Goal: Information Seeking & Learning: Learn about a topic

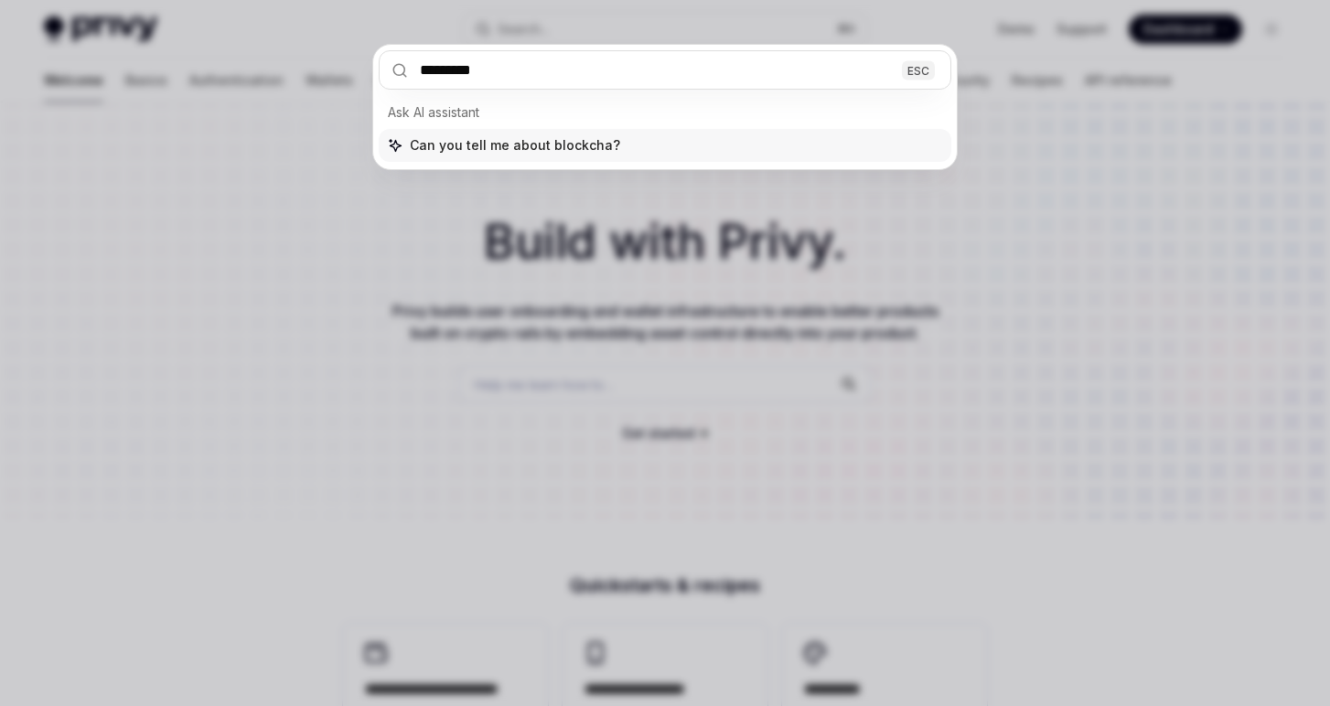
type input "**********"
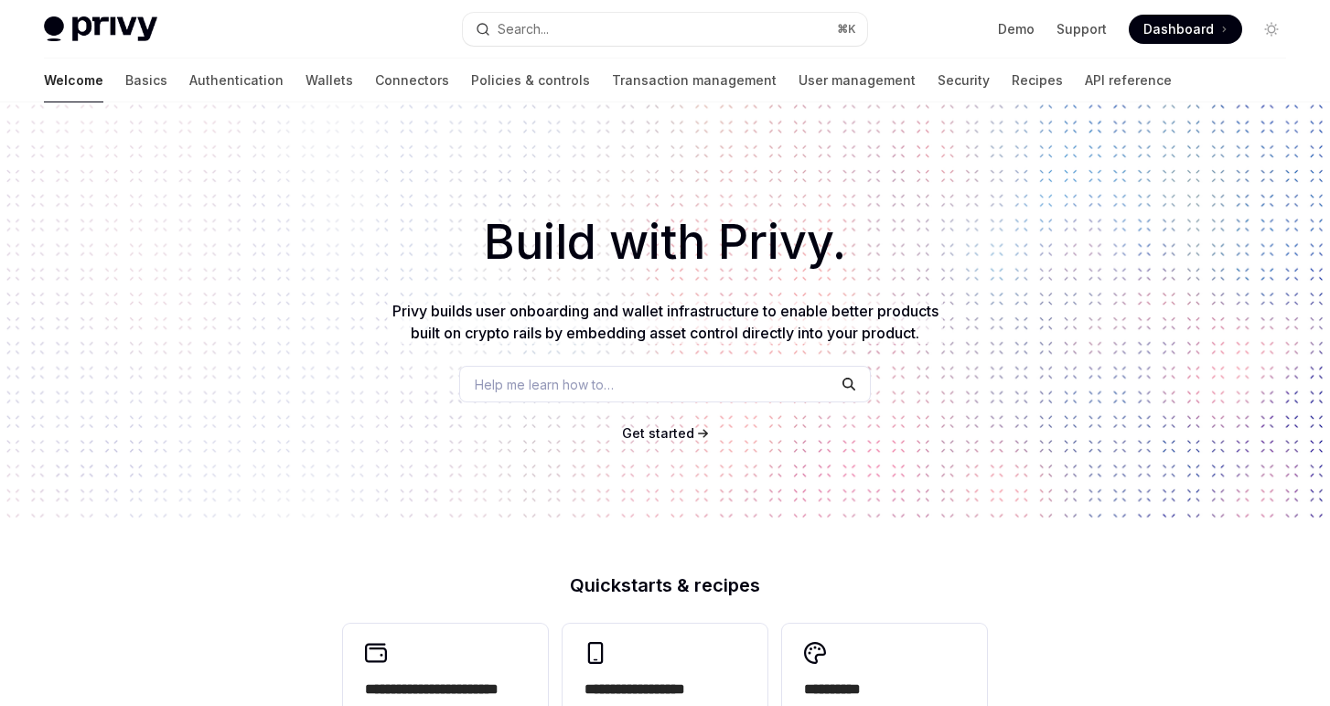
scroll to position [102, 0]
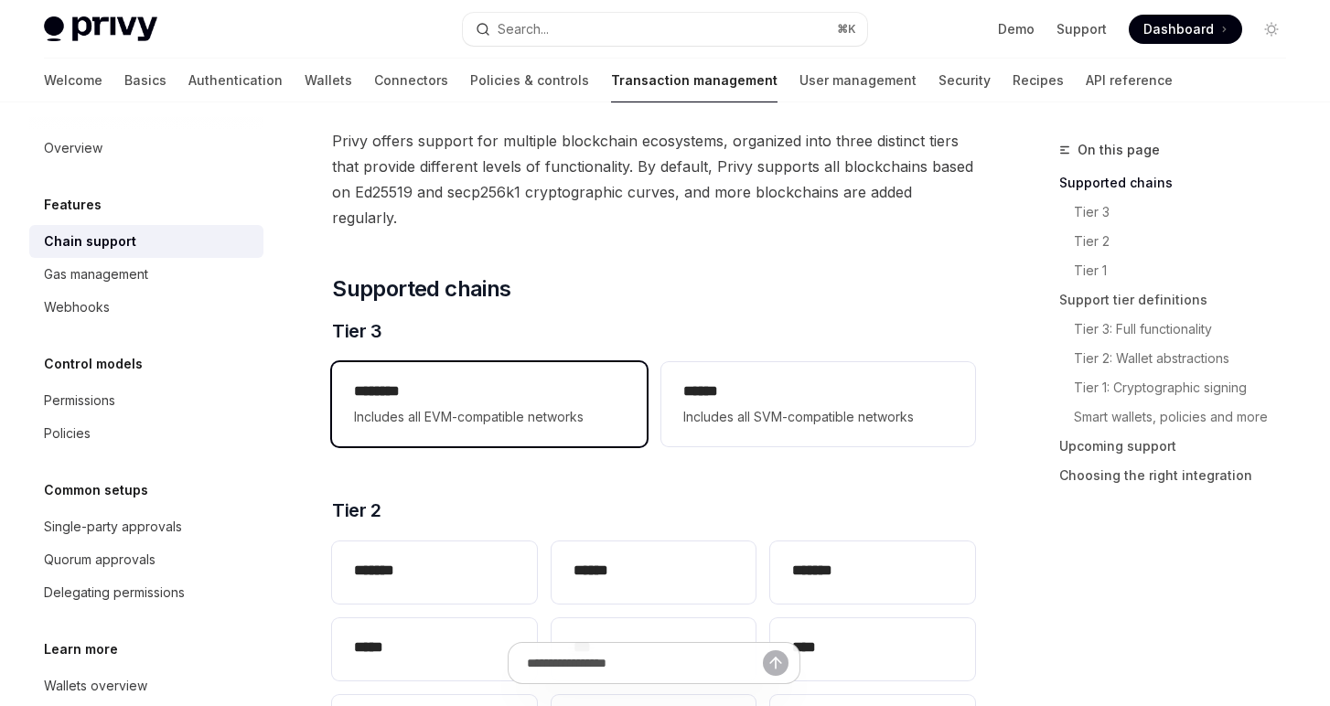
click at [540, 403] on div "******** Includes all EVM-compatible networks" at bounding box center [489, 404] width 270 height 48
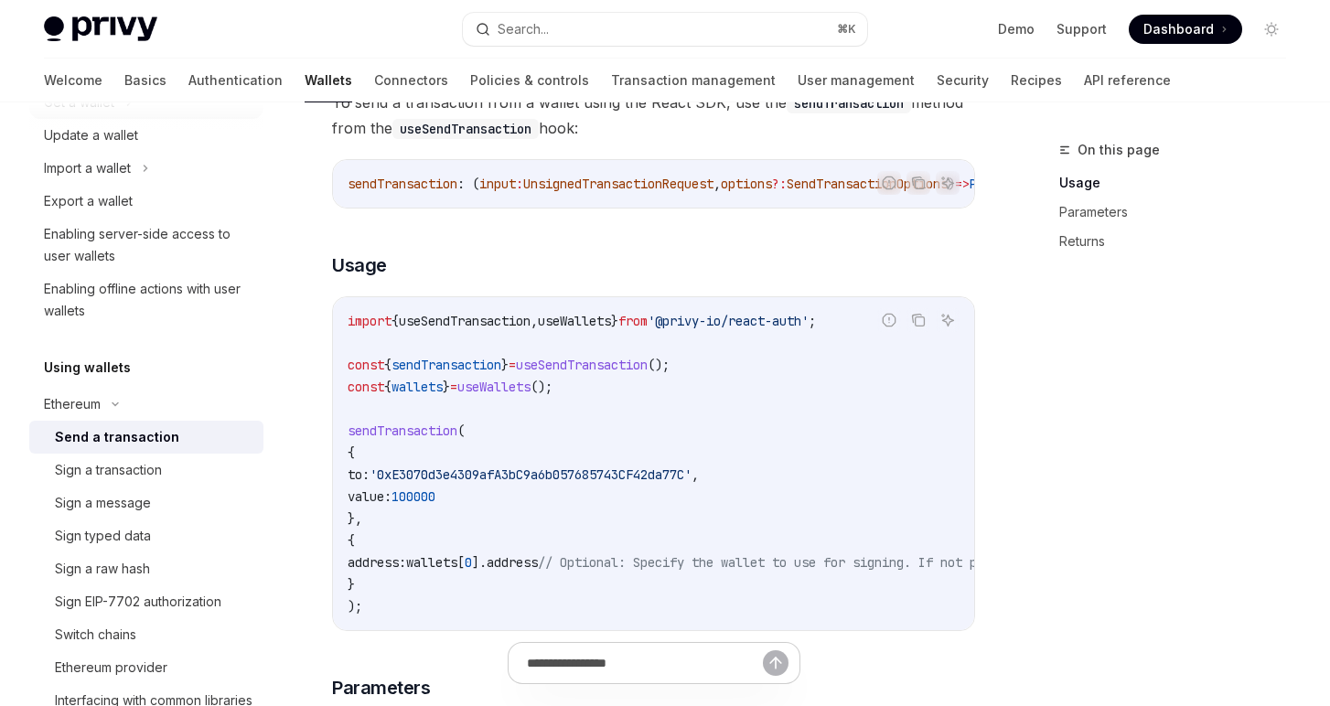
scroll to position [242, 0]
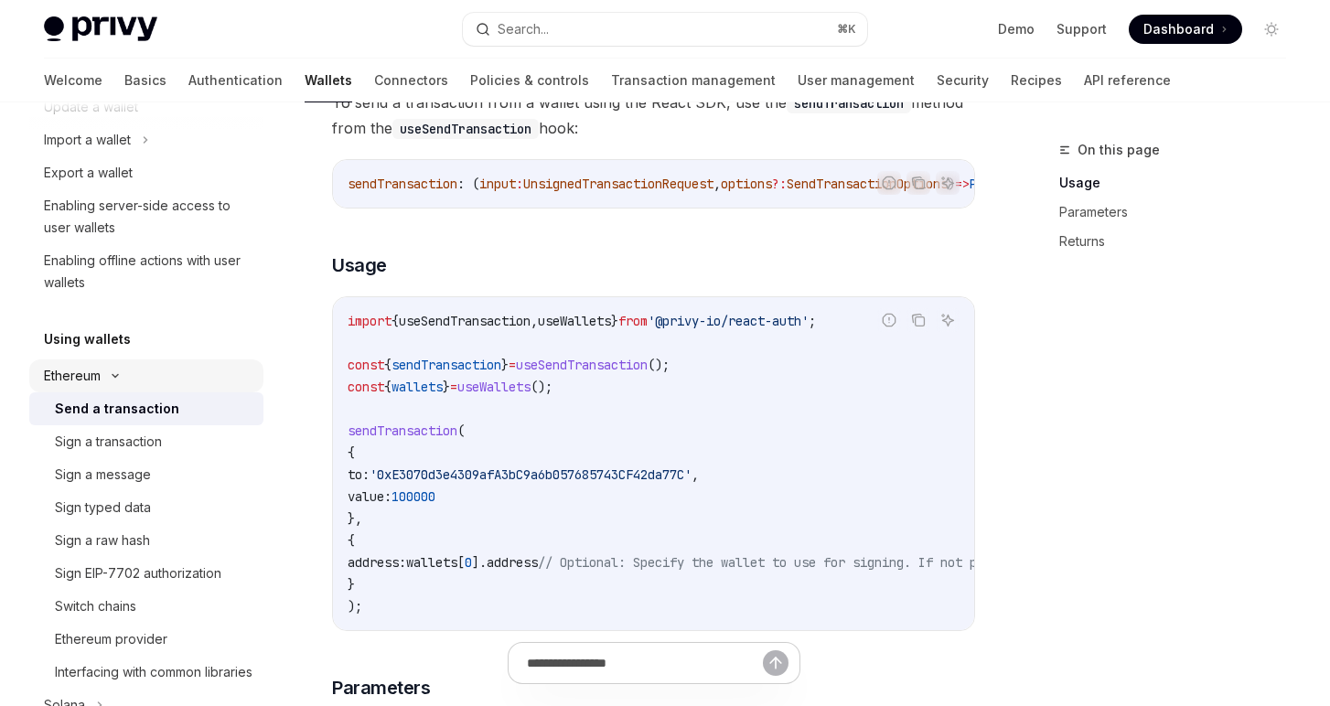
click at [91, 374] on div "Ethereum" at bounding box center [72, 376] width 57 height 22
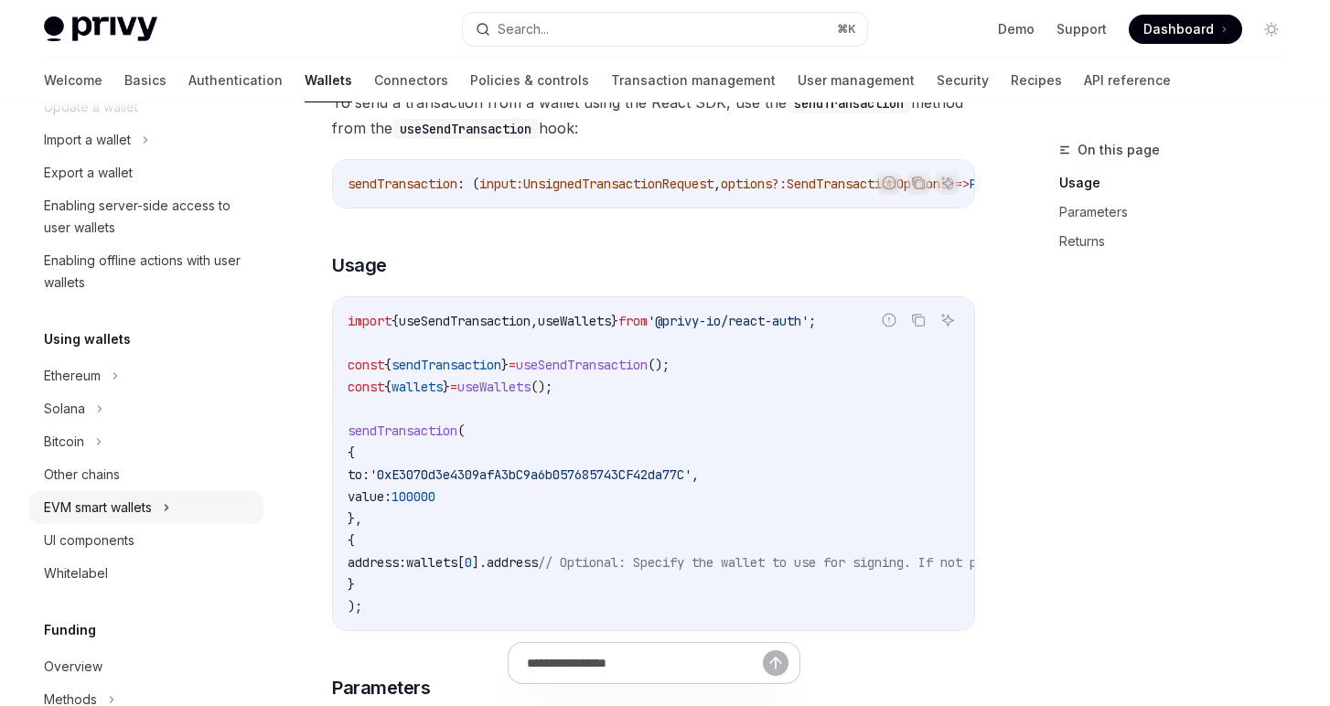
click at [89, 509] on div "EVM smart wallets" at bounding box center [98, 508] width 108 height 22
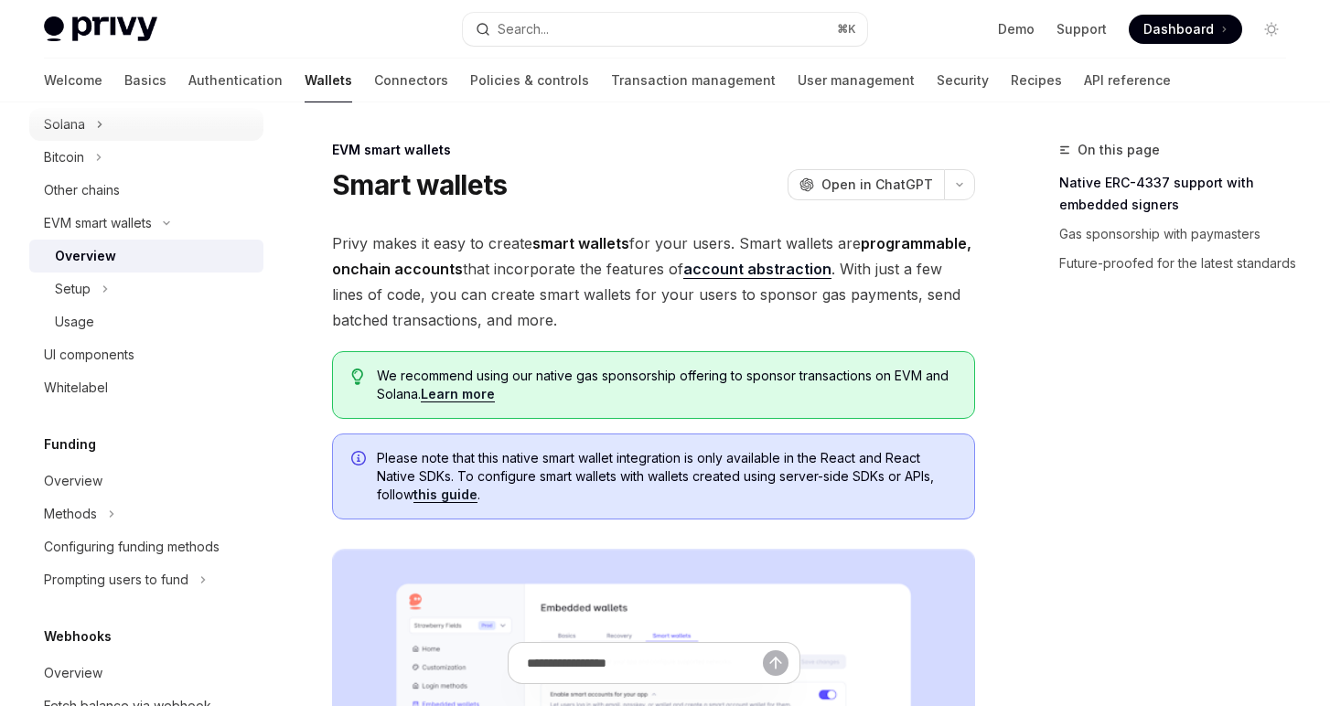
scroll to position [559, 0]
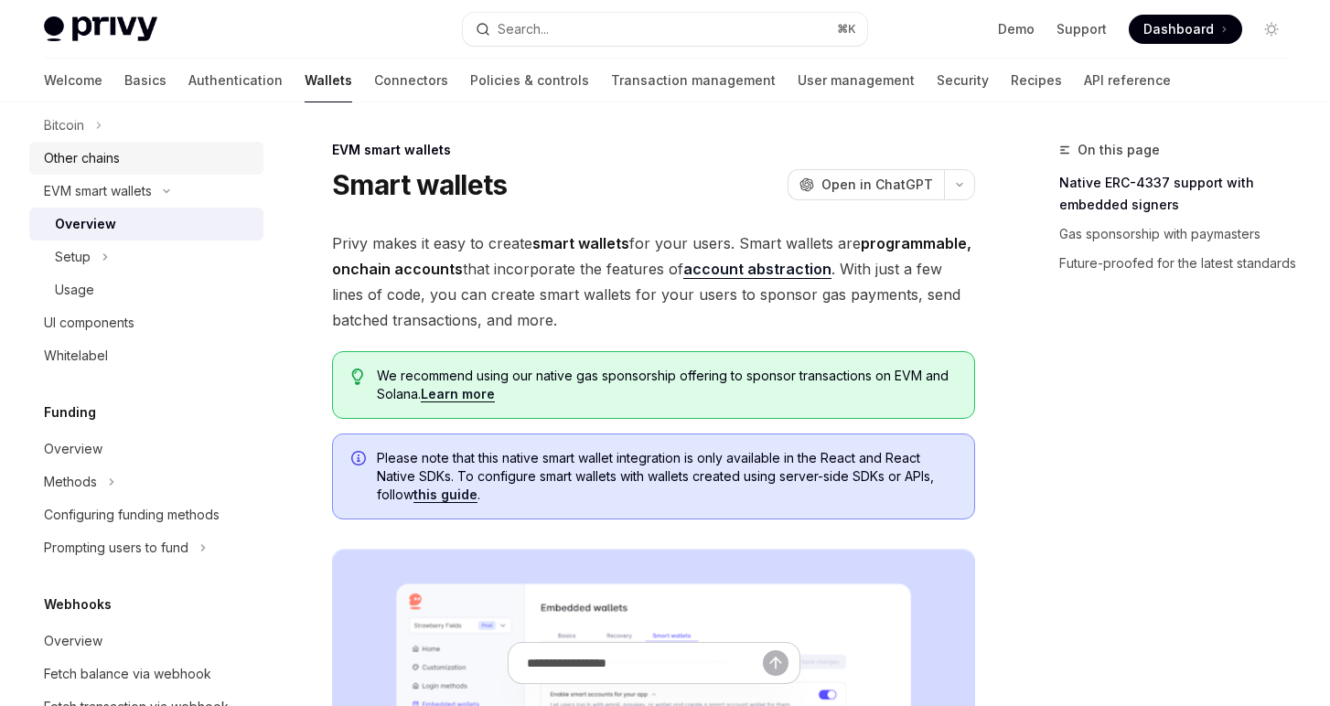
click at [73, 154] on div "Other chains" at bounding box center [82, 158] width 76 height 22
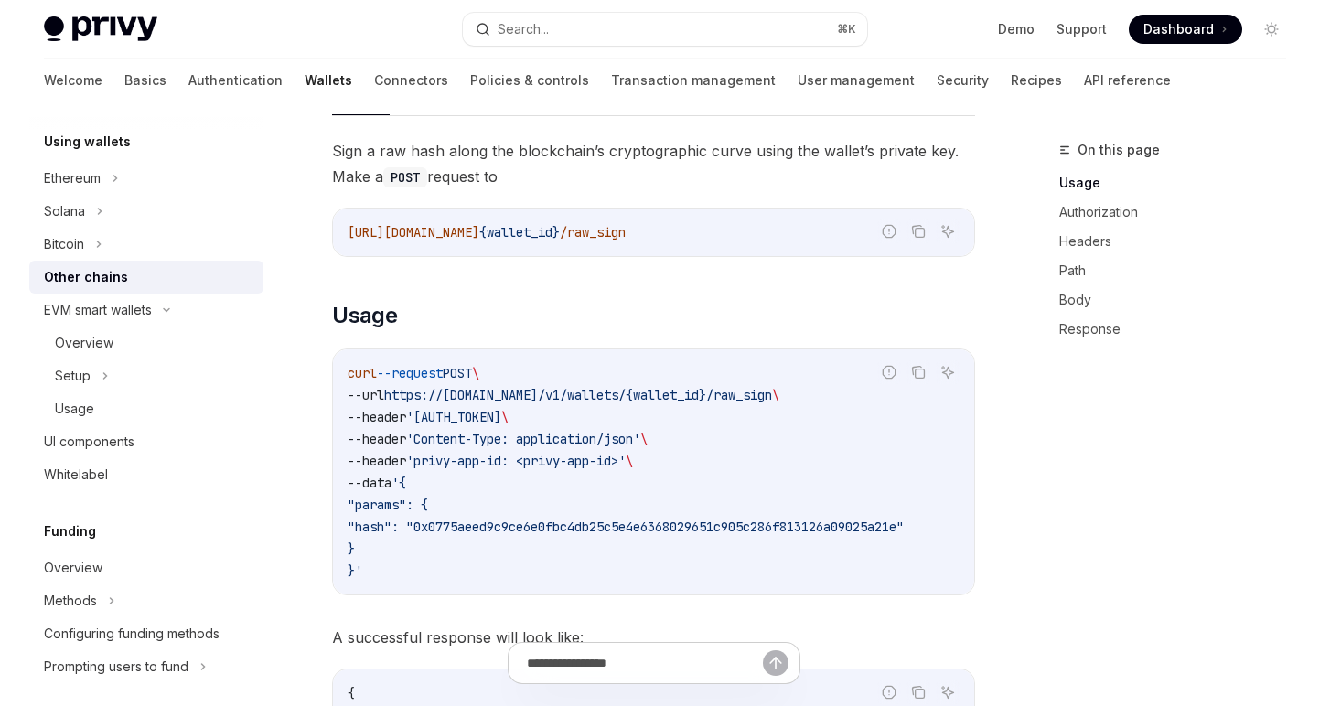
scroll to position [439, 0]
click at [104, 184] on div "Ethereum" at bounding box center [146, 179] width 234 height 33
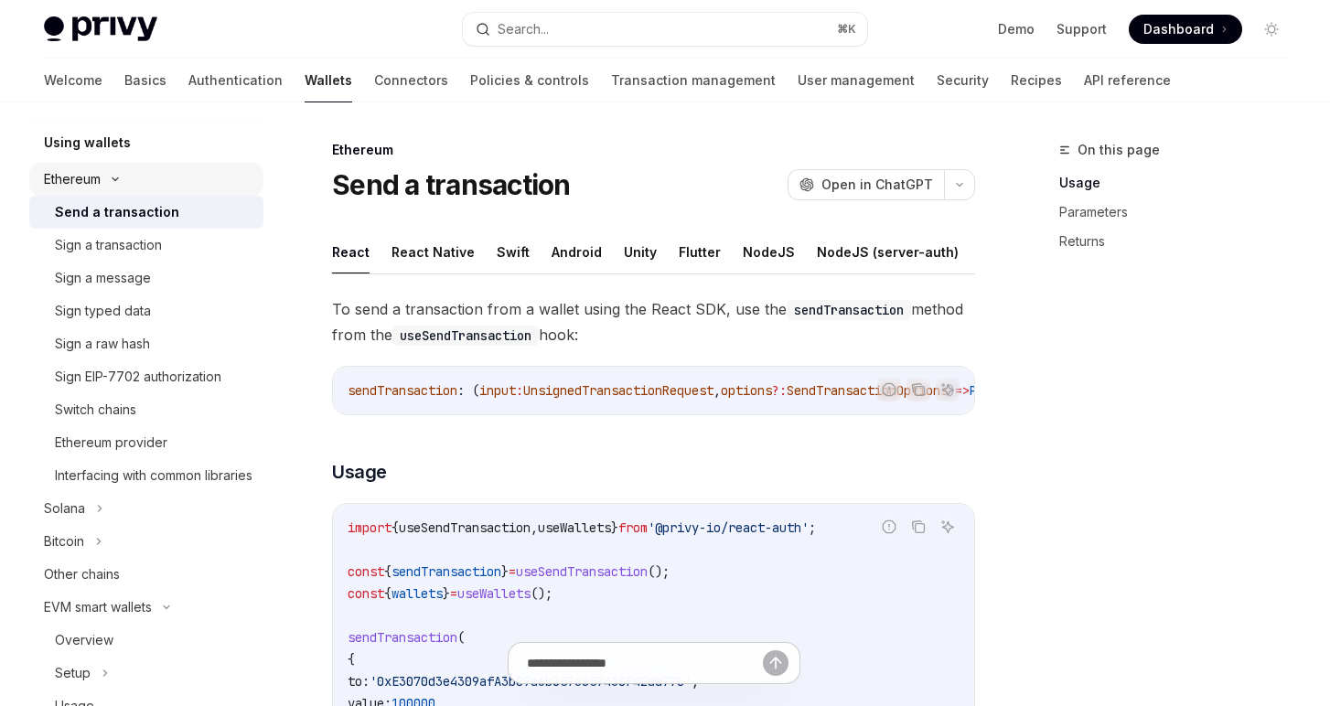
click at [104, 186] on div "Ethereum" at bounding box center [146, 179] width 234 height 33
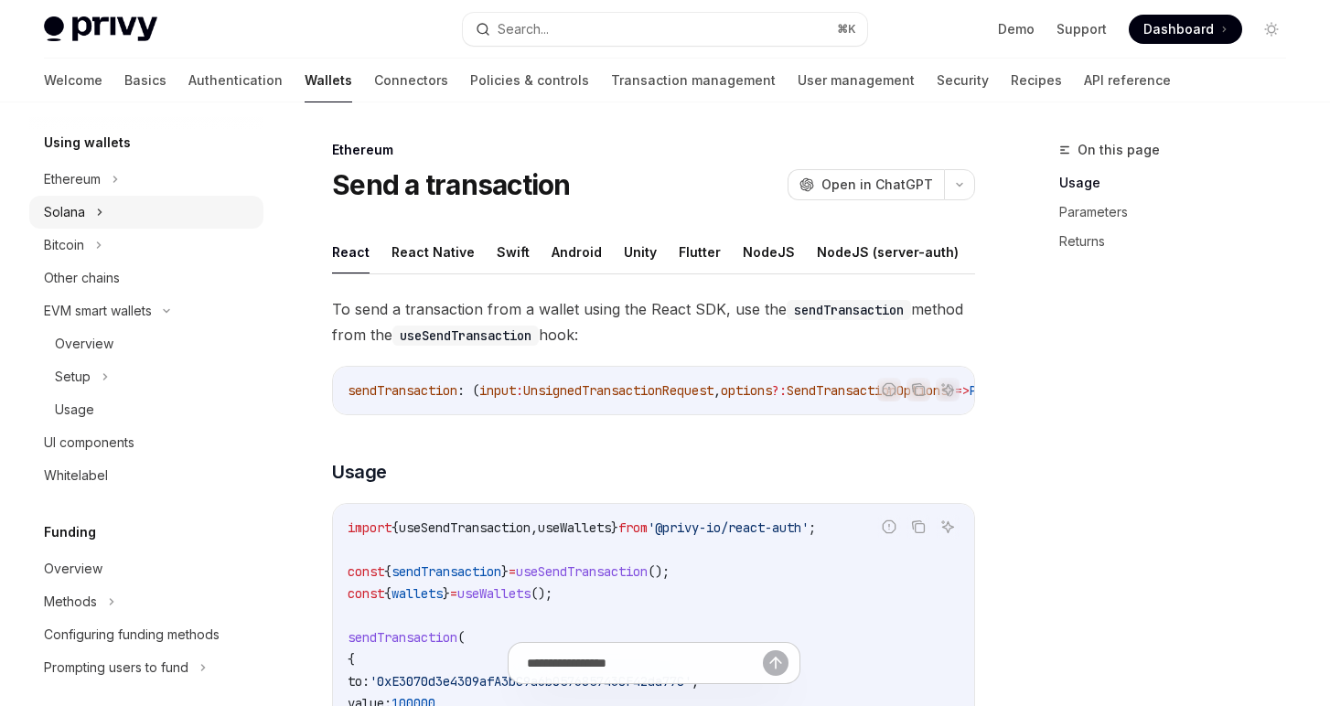
click at [81, 215] on div "Solana" at bounding box center [64, 212] width 41 height 22
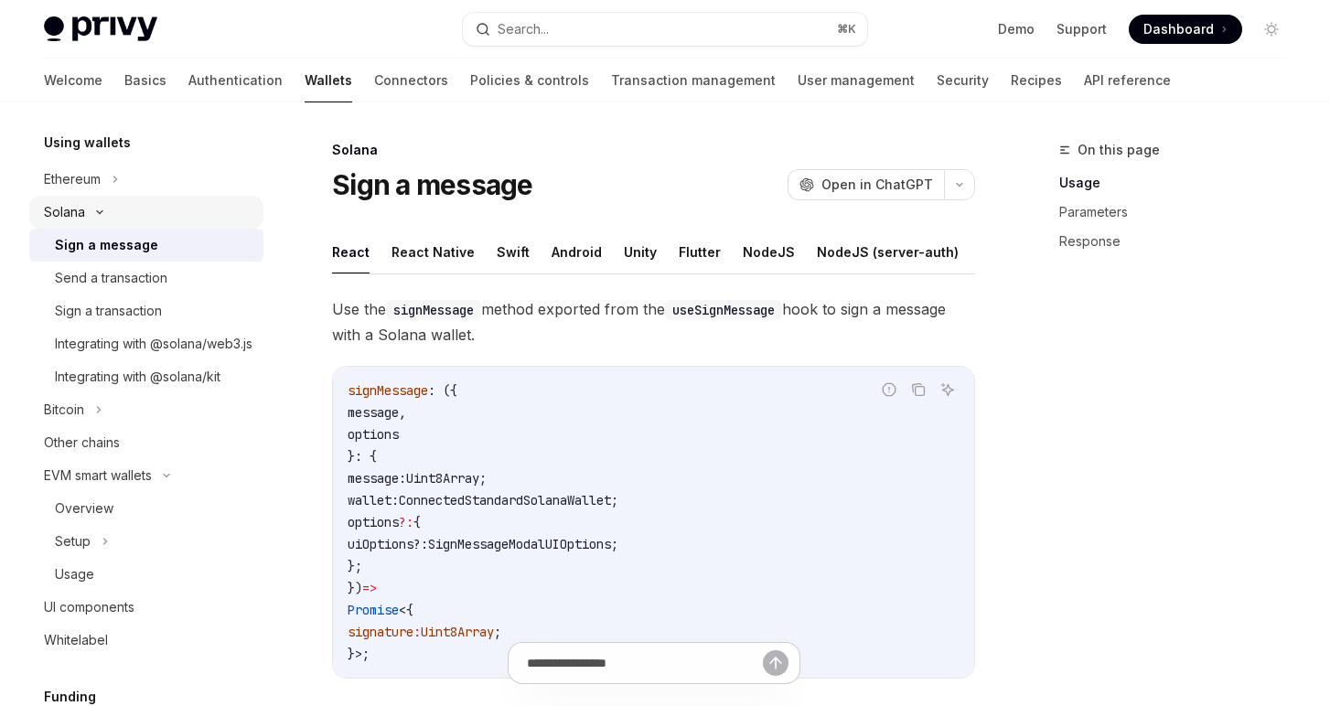
click at [81, 218] on div "Solana" at bounding box center [64, 212] width 41 height 22
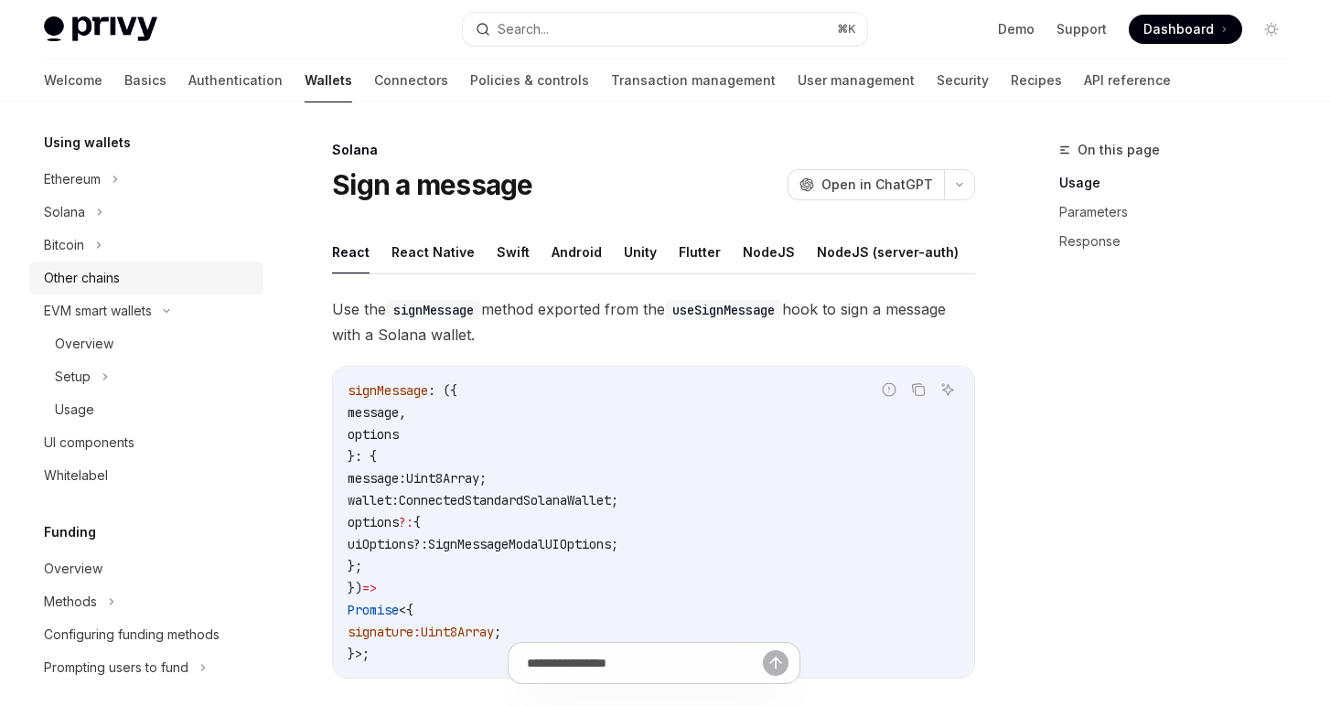
click at [82, 278] on div "Other chains" at bounding box center [82, 278] width 76 height 22
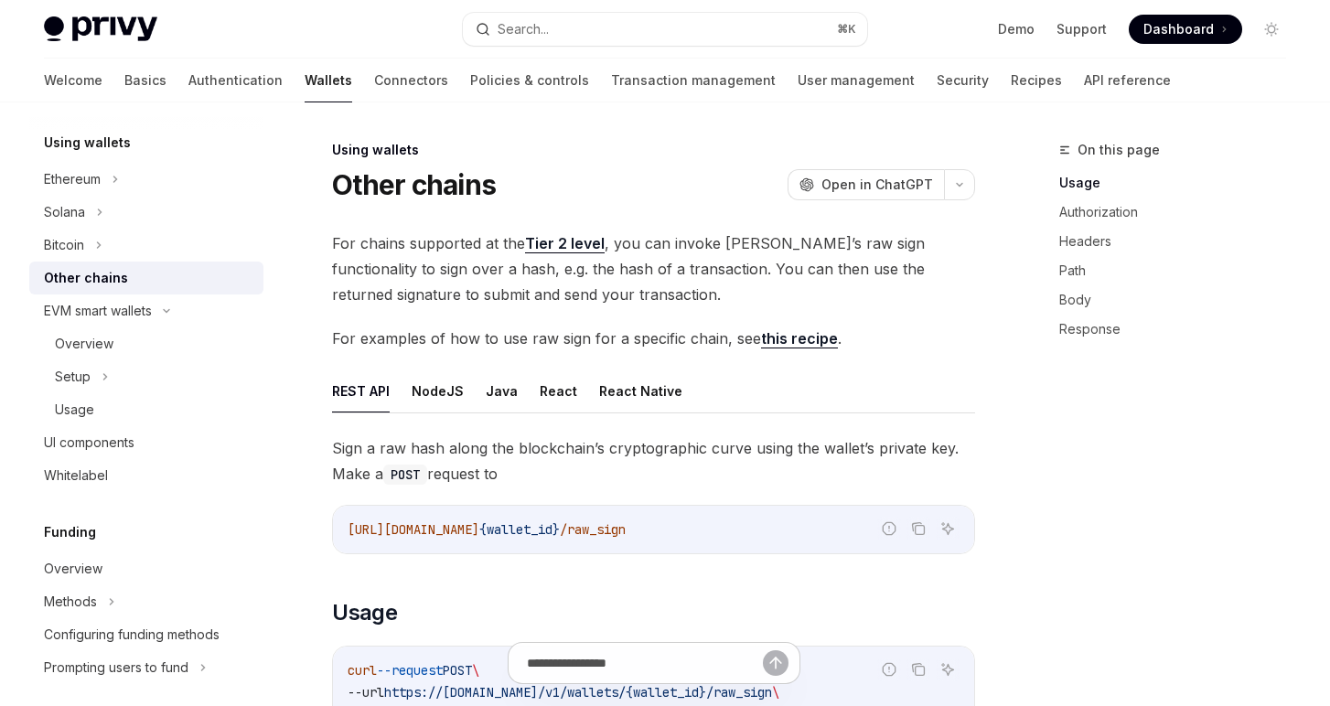
click at [786, 340] on link "this recipe" at bounding box center [799, 338] width 77 height 19
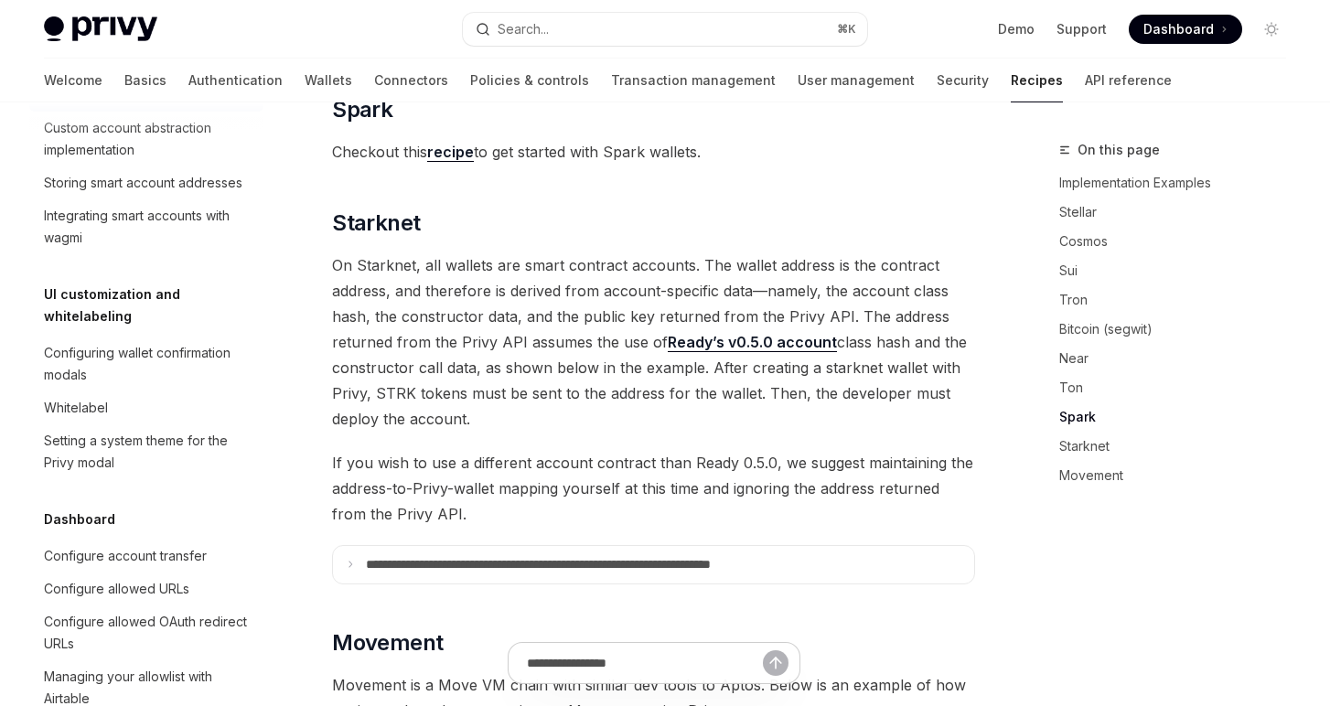
scroll to position [643, 0]
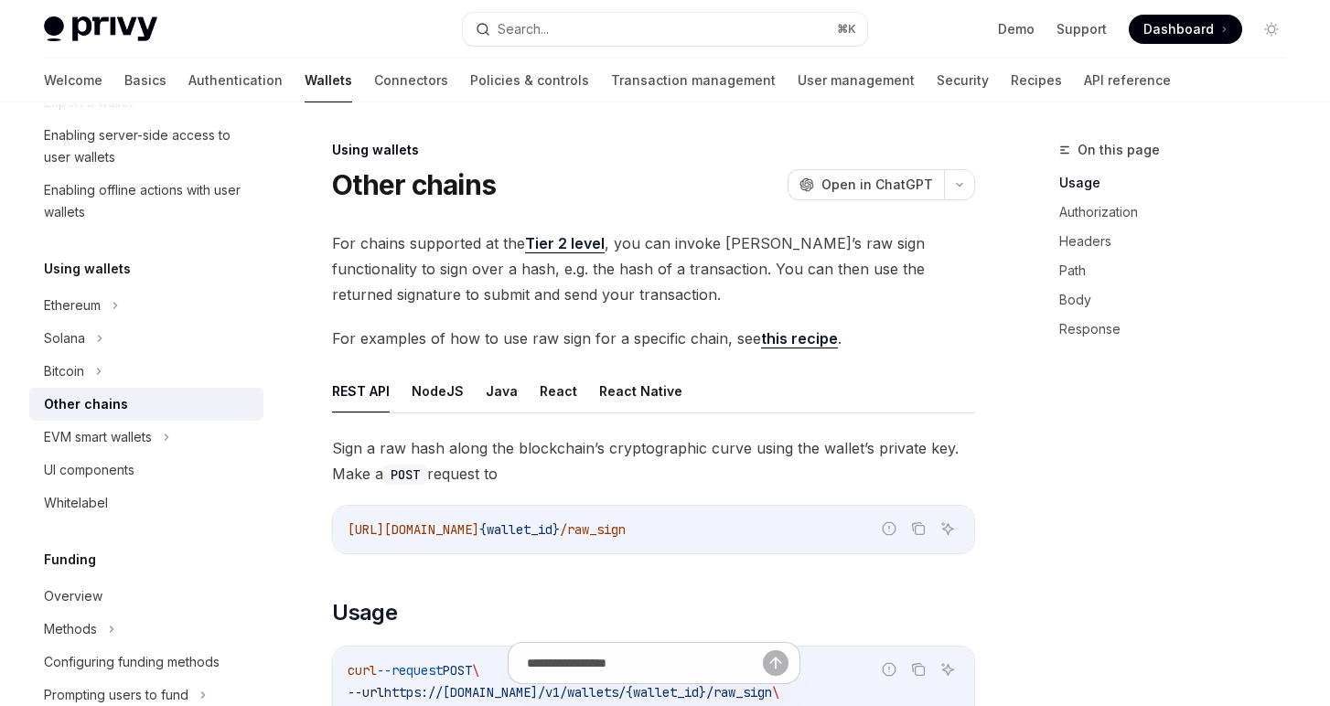
type textarea "*"
